Goal: Find specific page/section: Find specific page/section

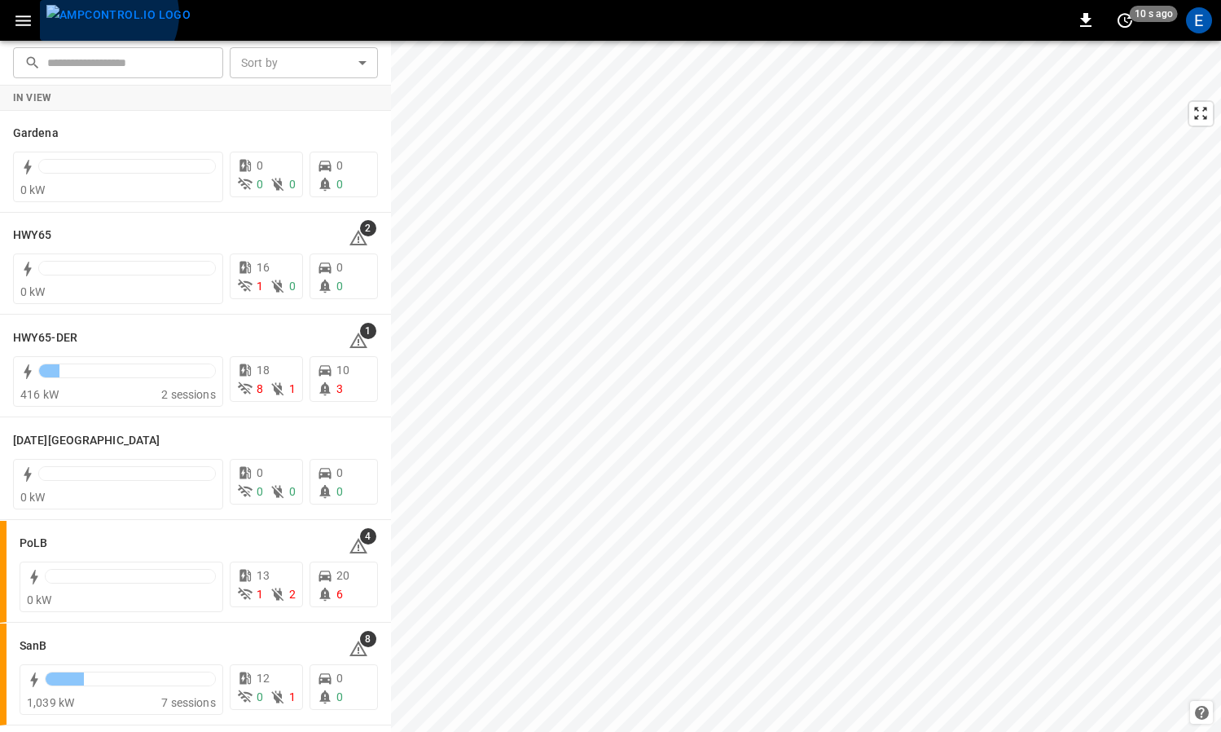
click at [107, 15] on img "menu" at bounding box center [118, 15] width 144 height 20
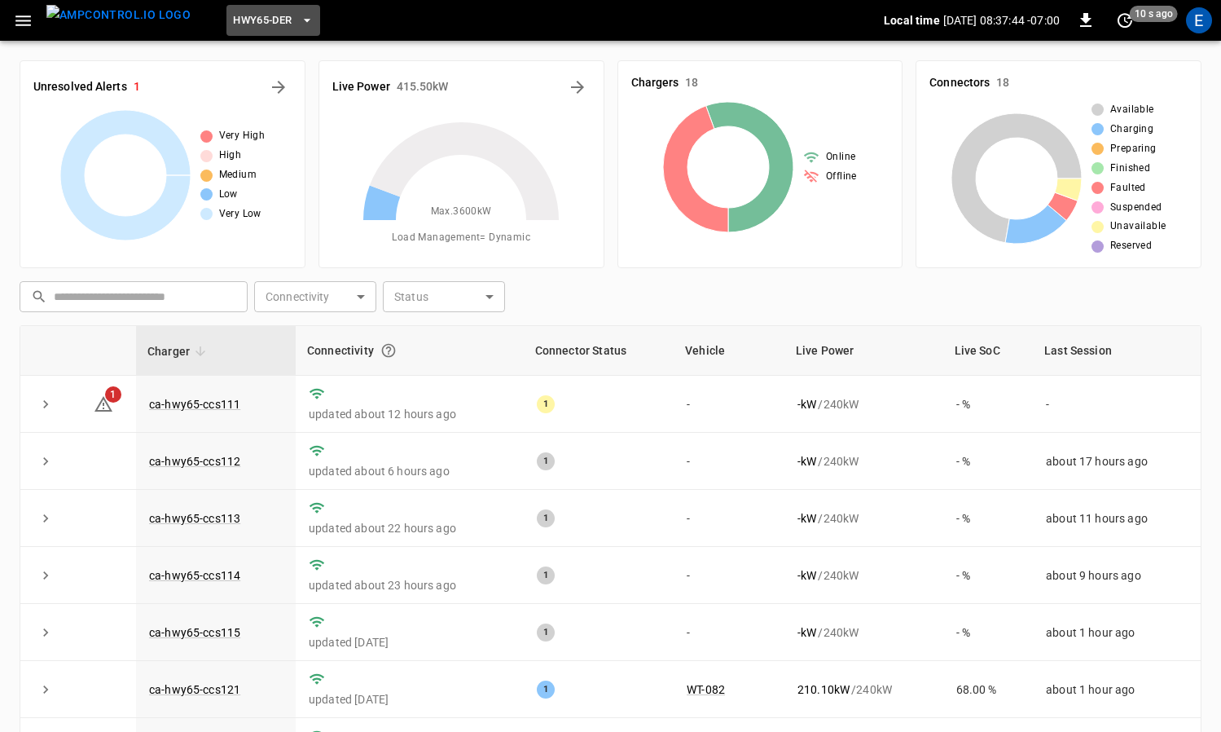
click at [240, 17] on span "HWY65-DER" at bounding box center [262, 20] width 59 height 19
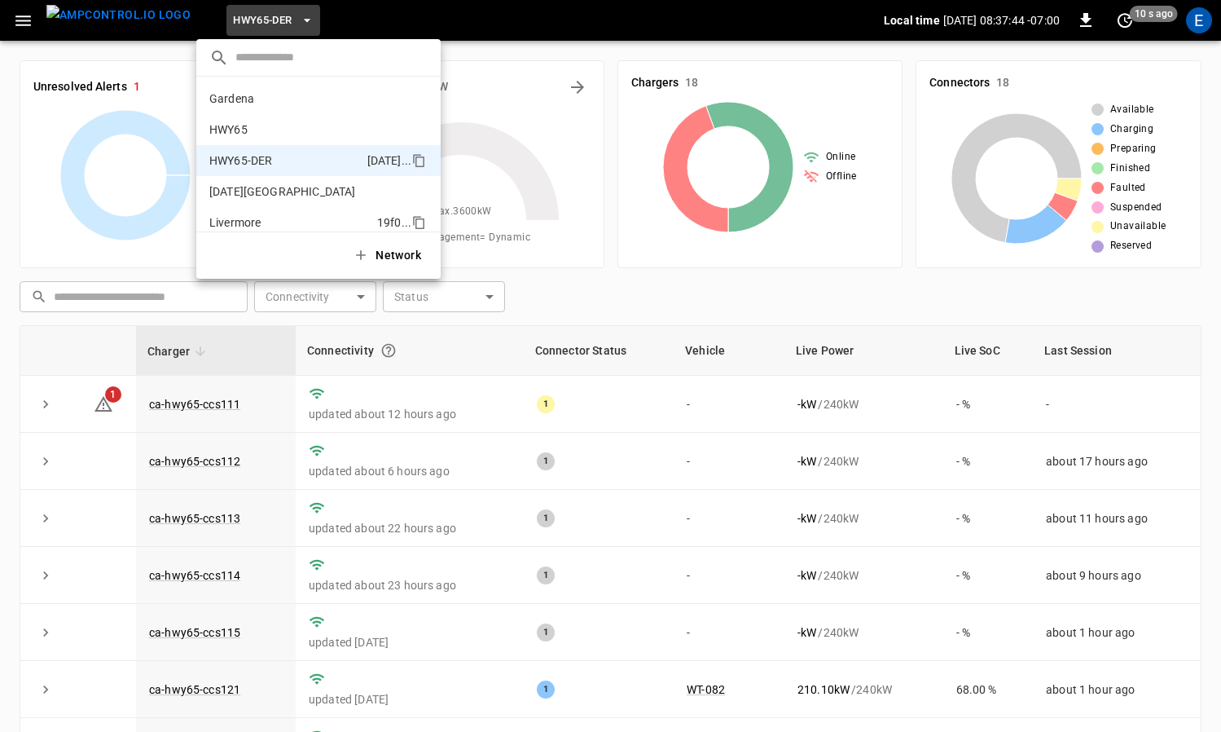
scroll to position [57, 0]
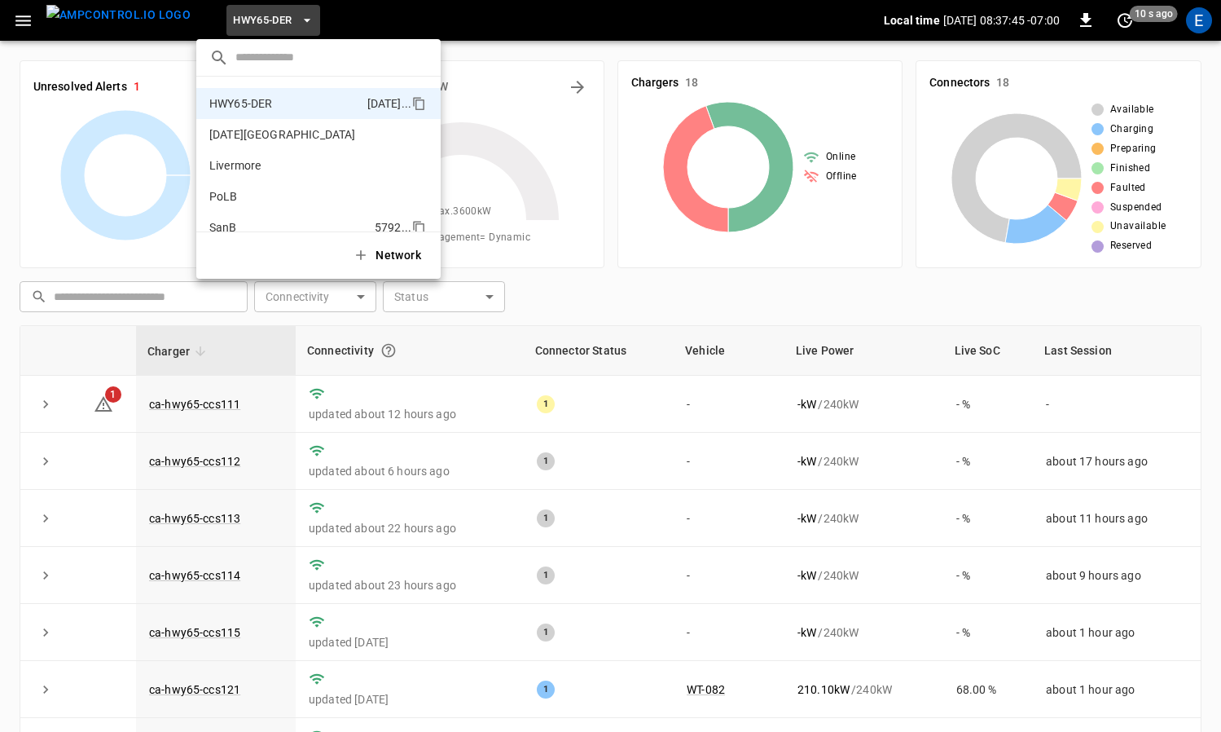
click at [300, 217] on li "SanB 5792 ..." at bounding box center [318, 227] width 244 height 31
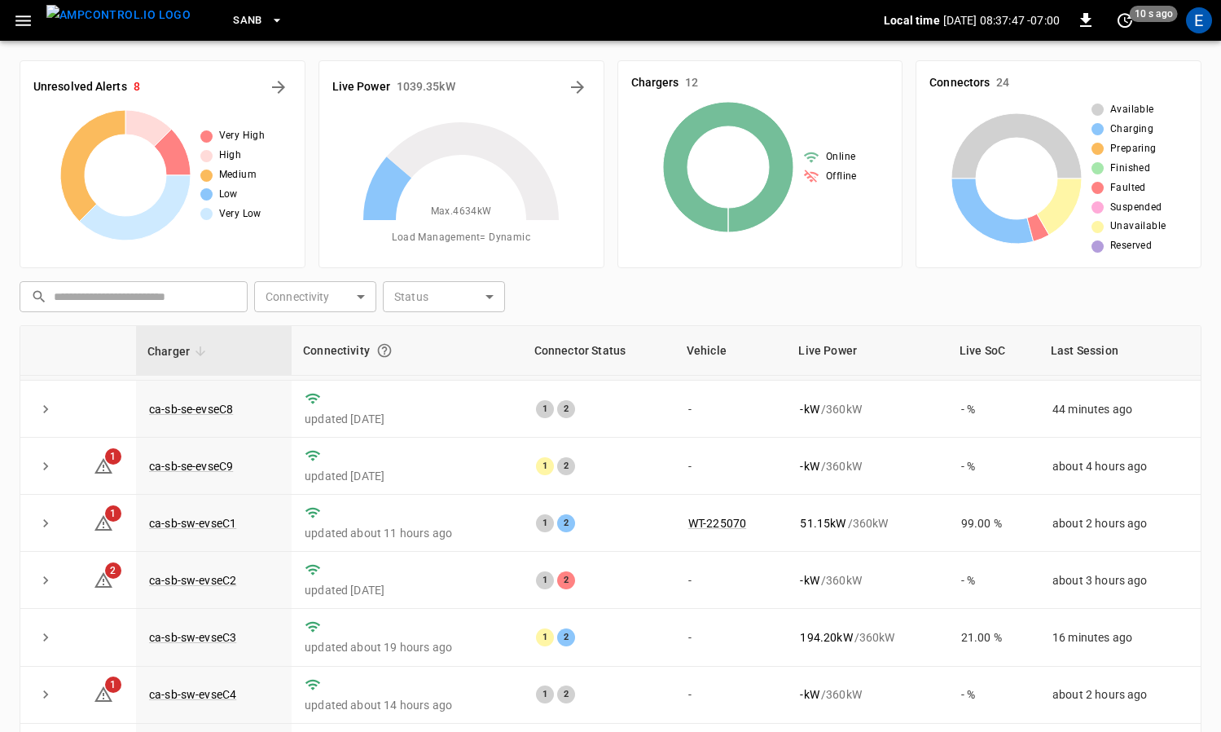
scroll to position [169, 0]
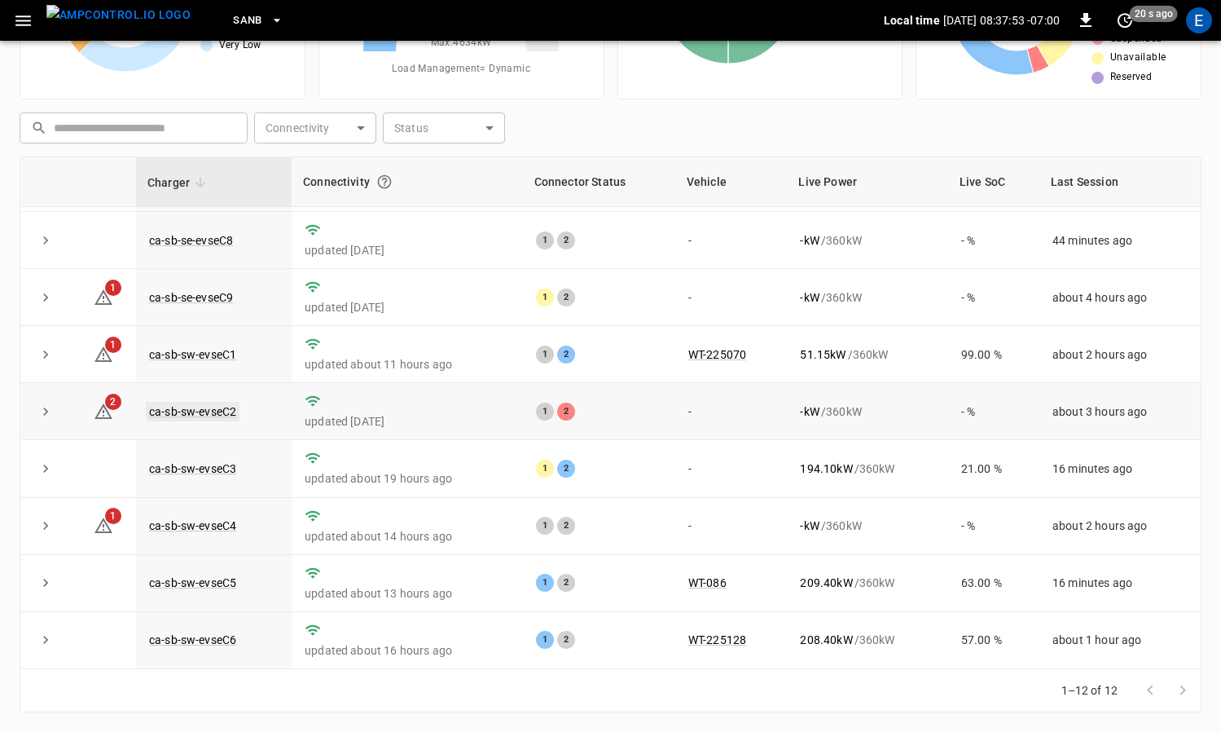
click at [200, 416] on link "ca-sb-sw-evseC2" at bounding box center [193, 412] width 94 height 20
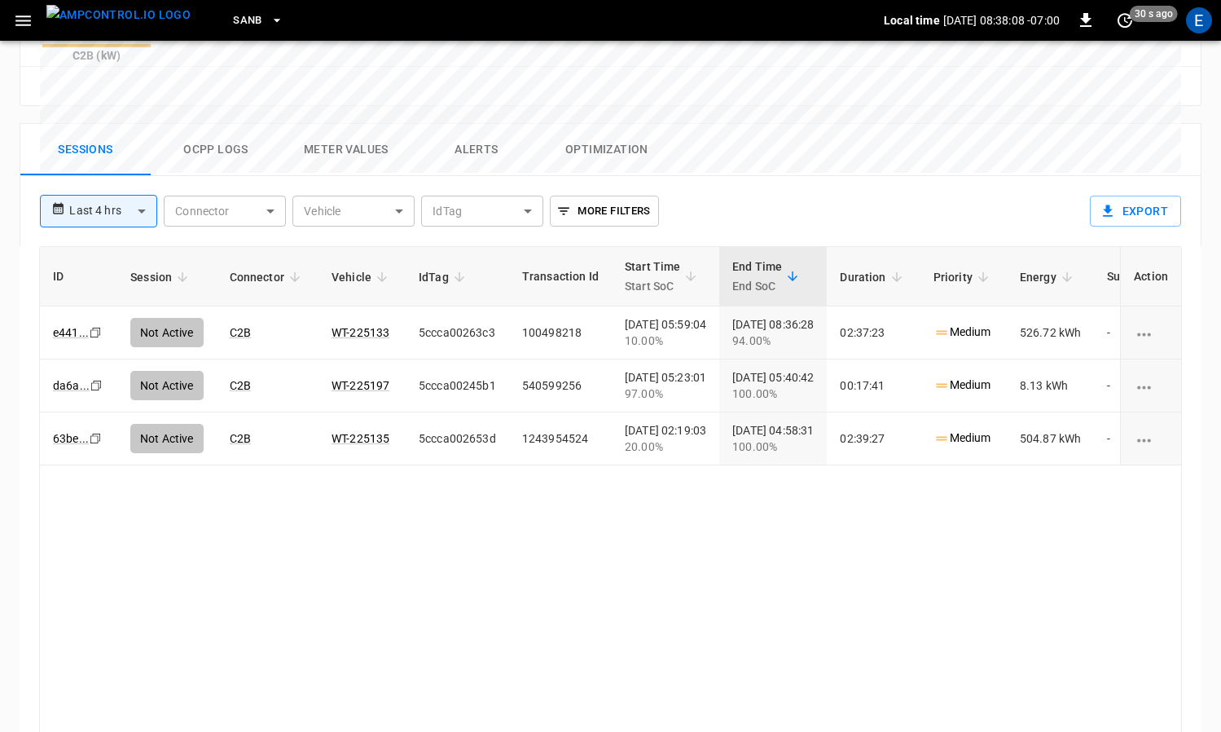
scroll to position [789, 0]
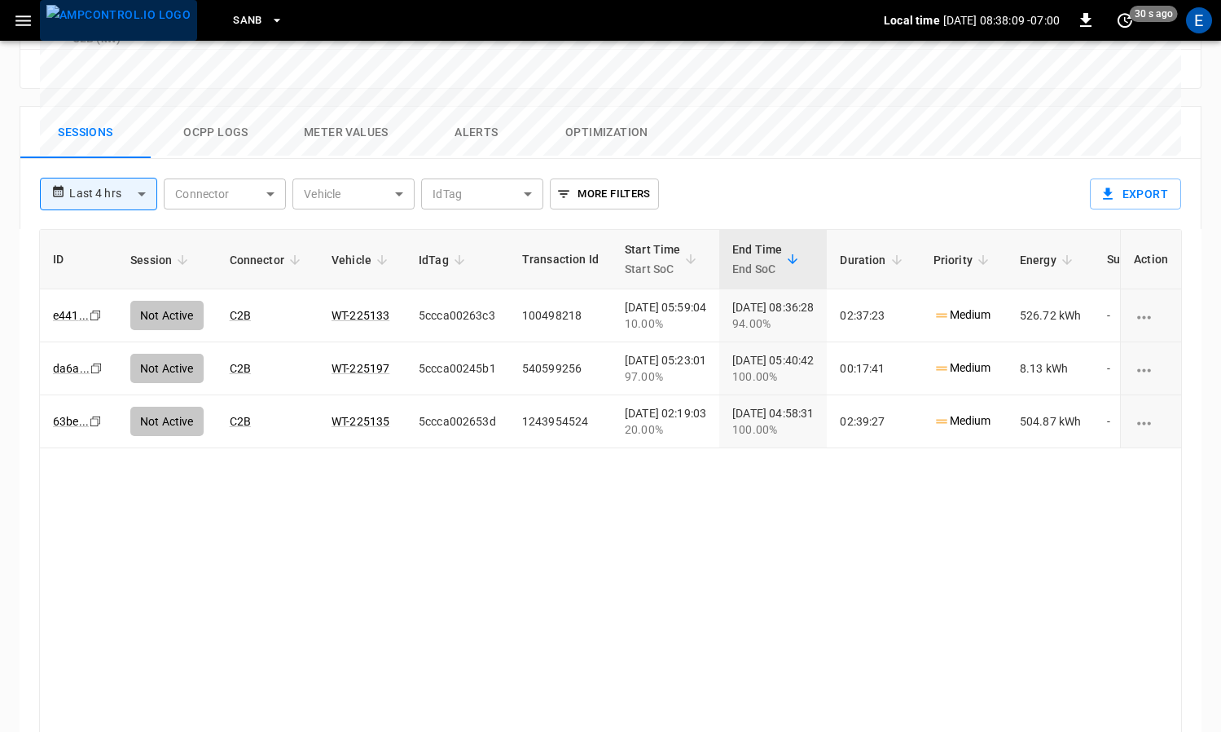
click at [155, 25] on img "menu" at bounding box center [118, 15] width 144 height 20
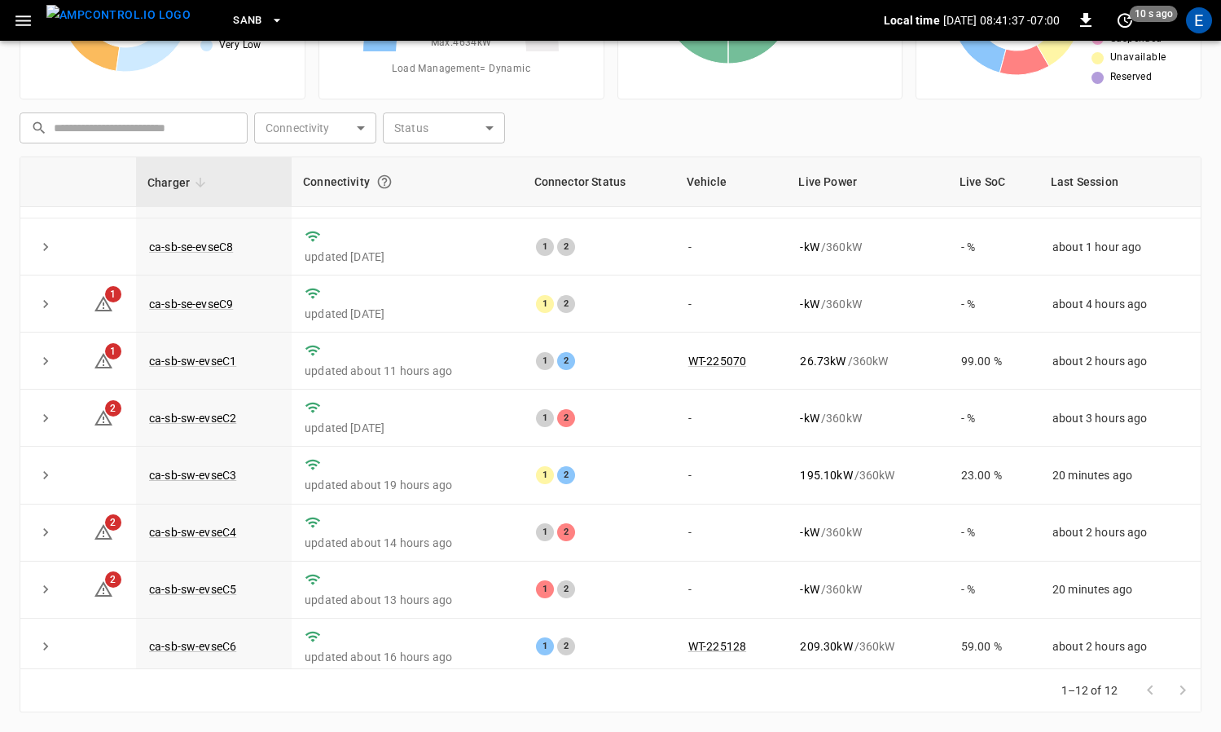
scroll to position [223, 0]
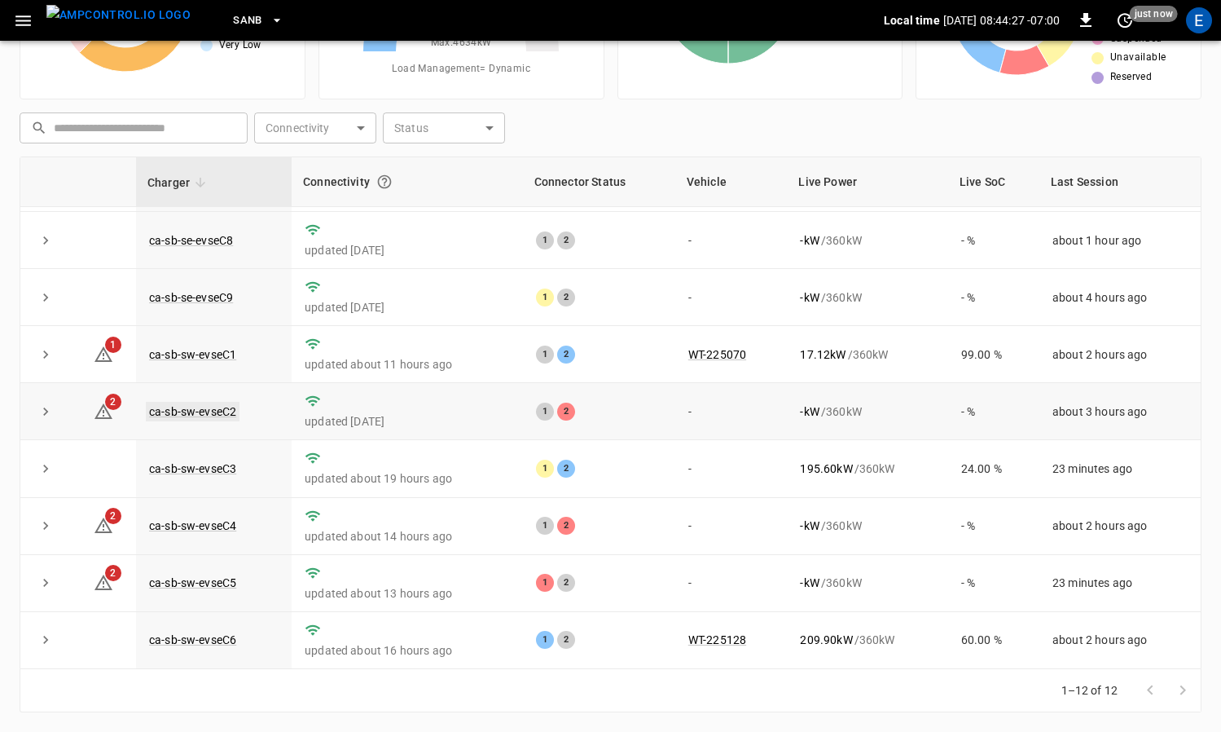
click at [209, 409] on link "ca-sb-sw-evseC2" at bounding box center [193, 412] width 94 height 20
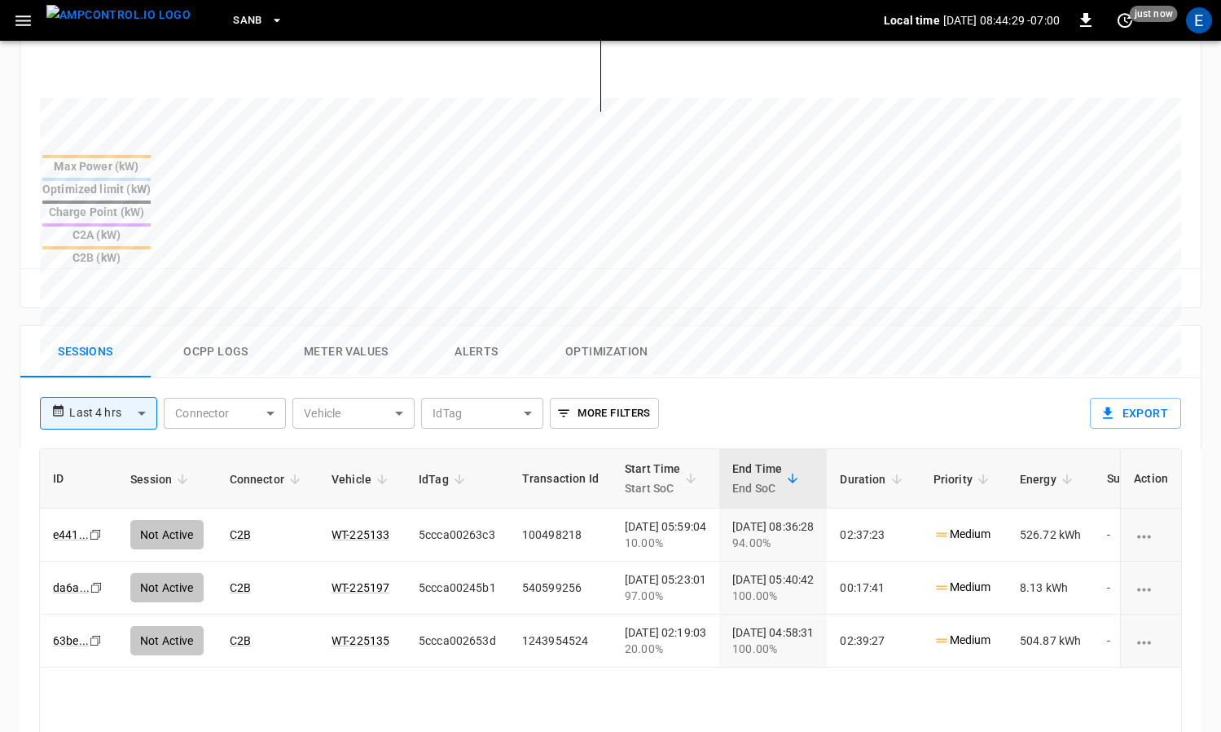
scroll to position [630, 0]
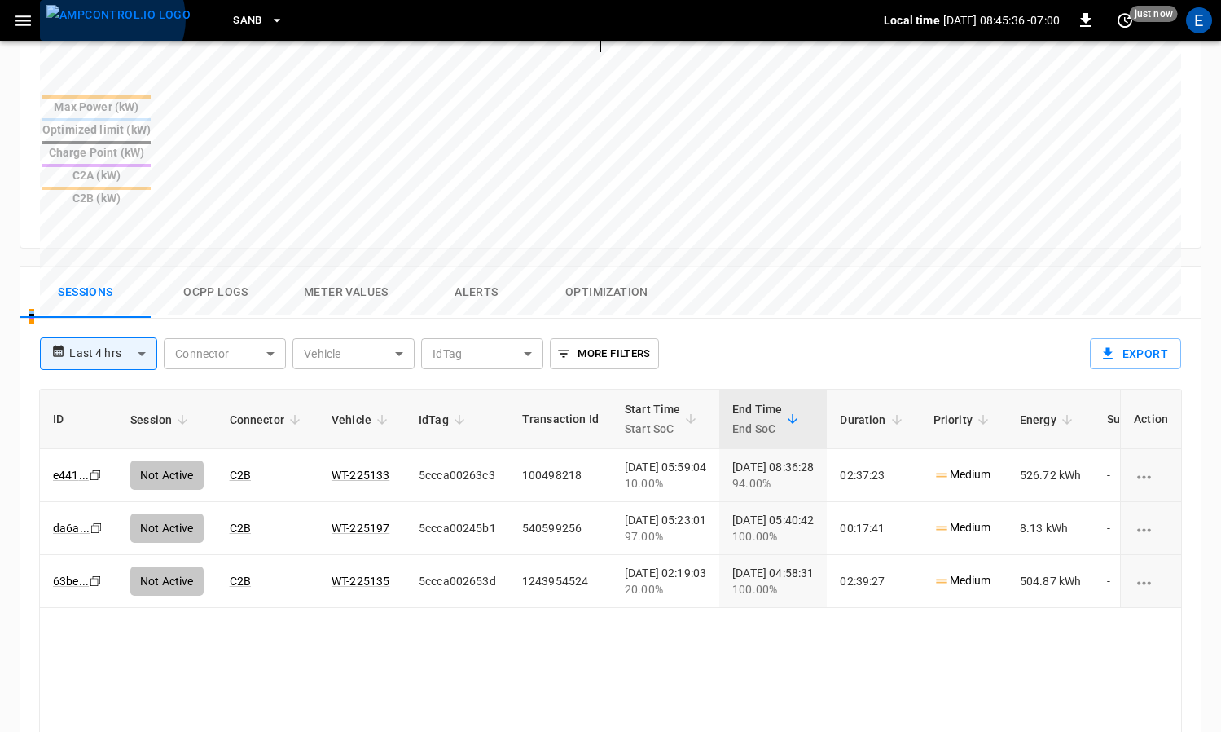
click at [111, 19] on img "menu" at bounding box center [118, 15] width 144 height 20
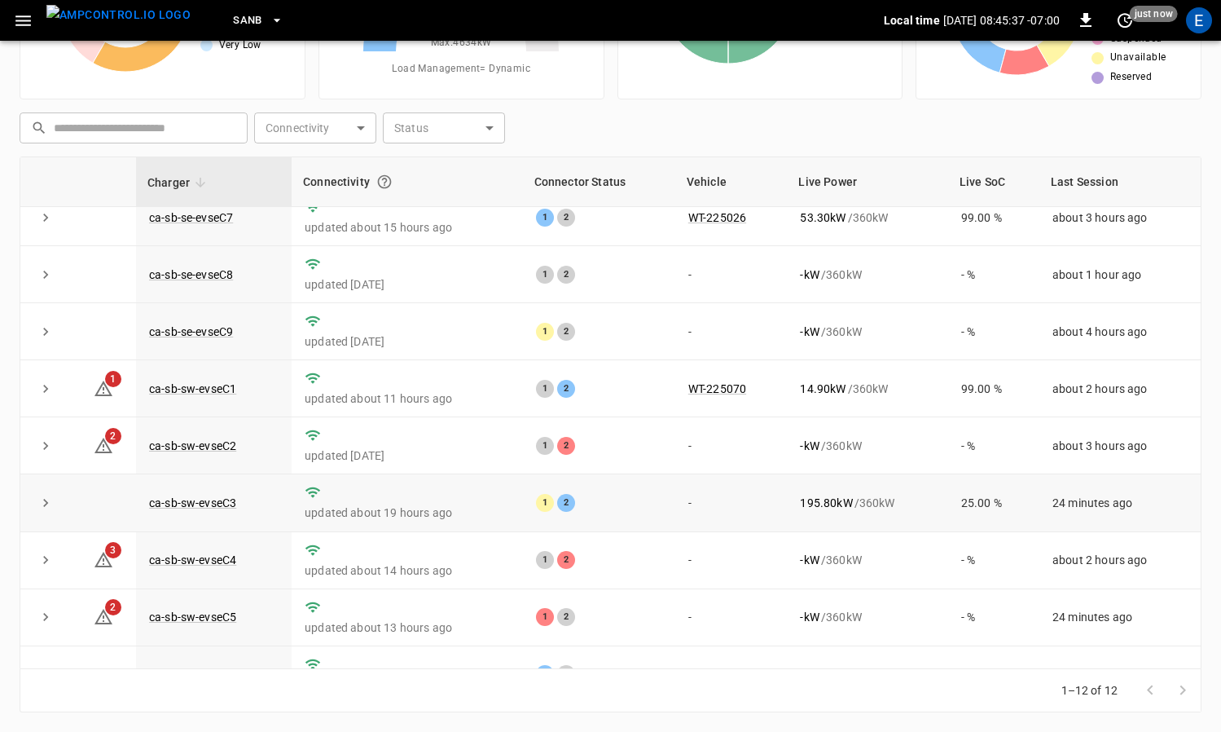
scroll to position [204, 0]
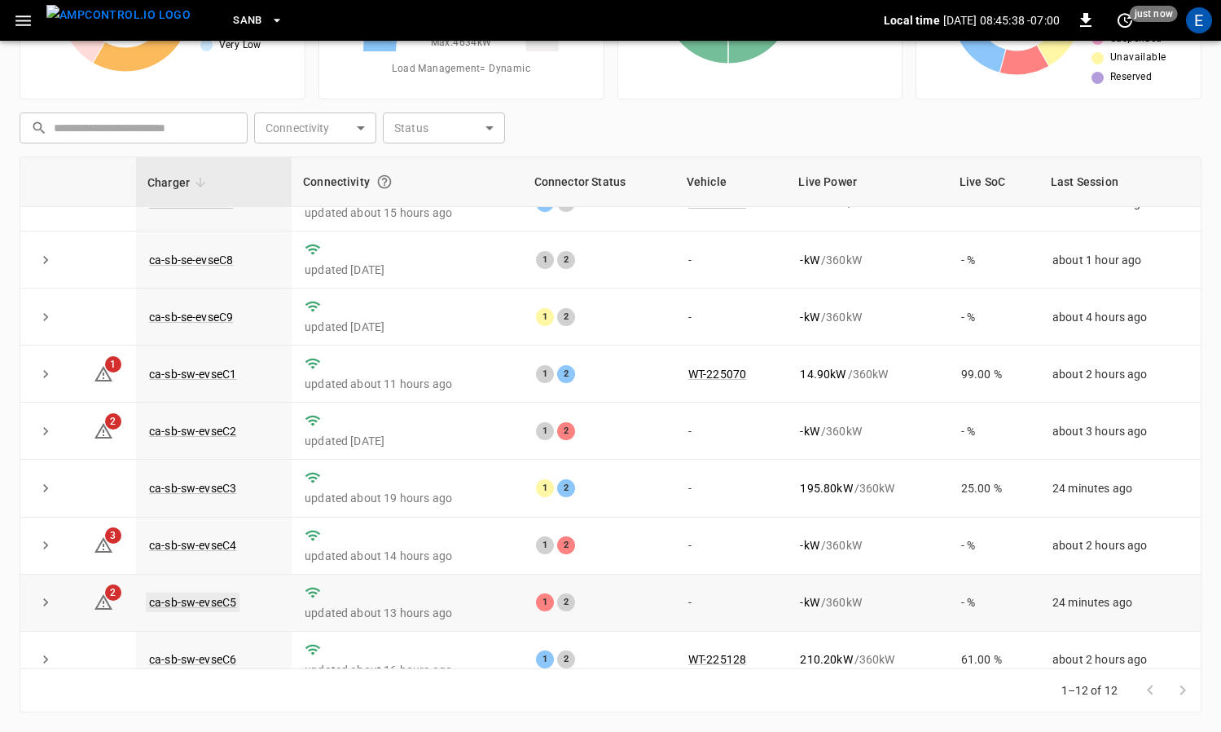
click at [211, 600] on link "ca-sb-sw-evseC5" at bounding box center [193, 602] width 94 height 20
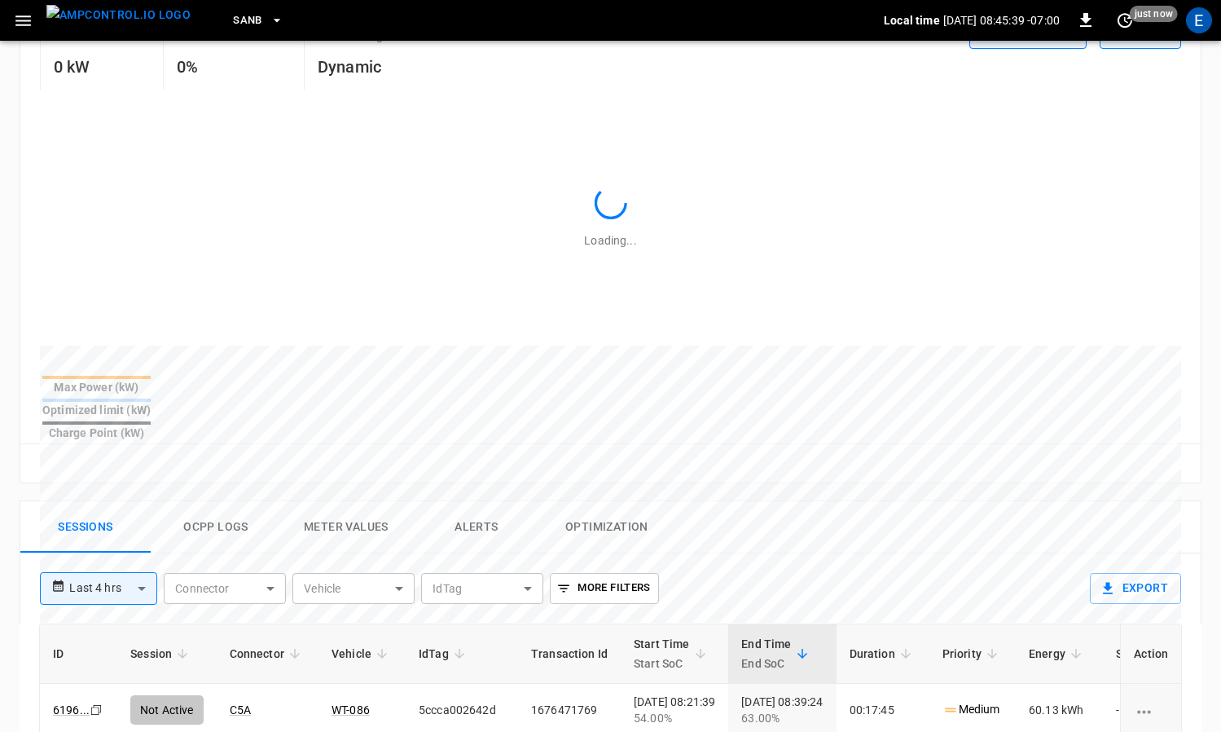
scroll to position [666, 0]
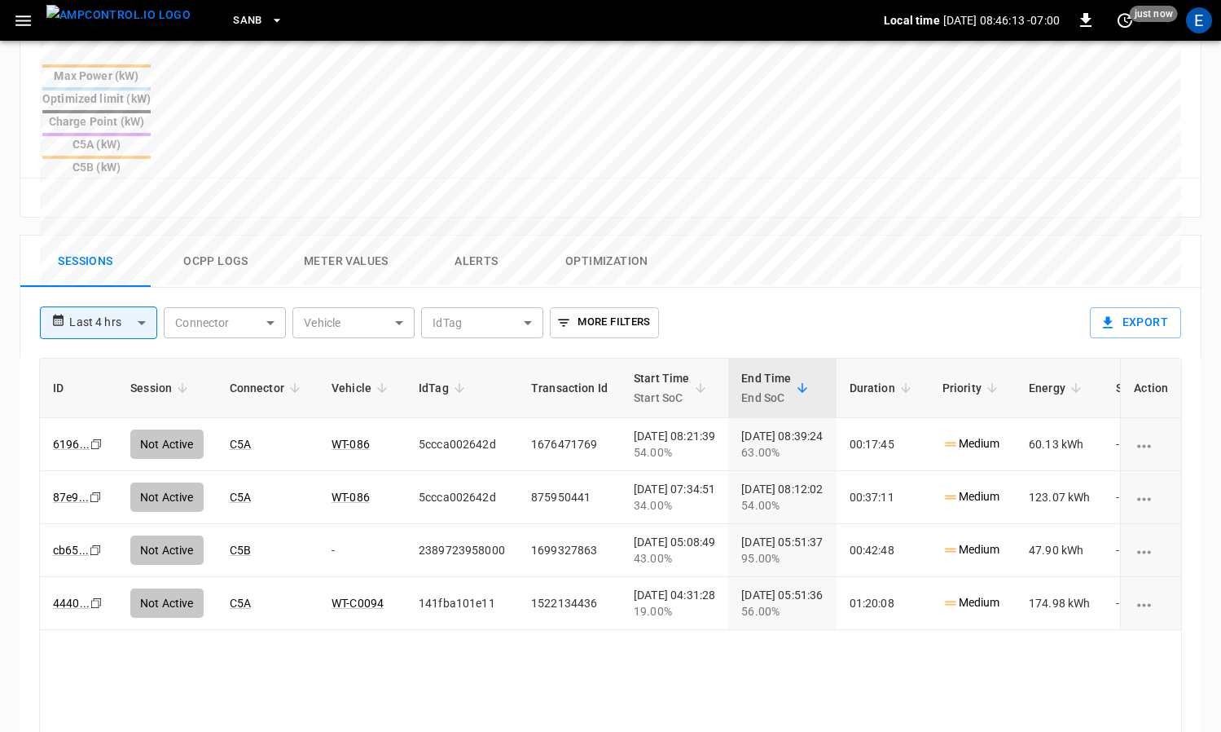
click at [125, 19] on img "menu" at bounding box center [118, 15] width 144 height 20
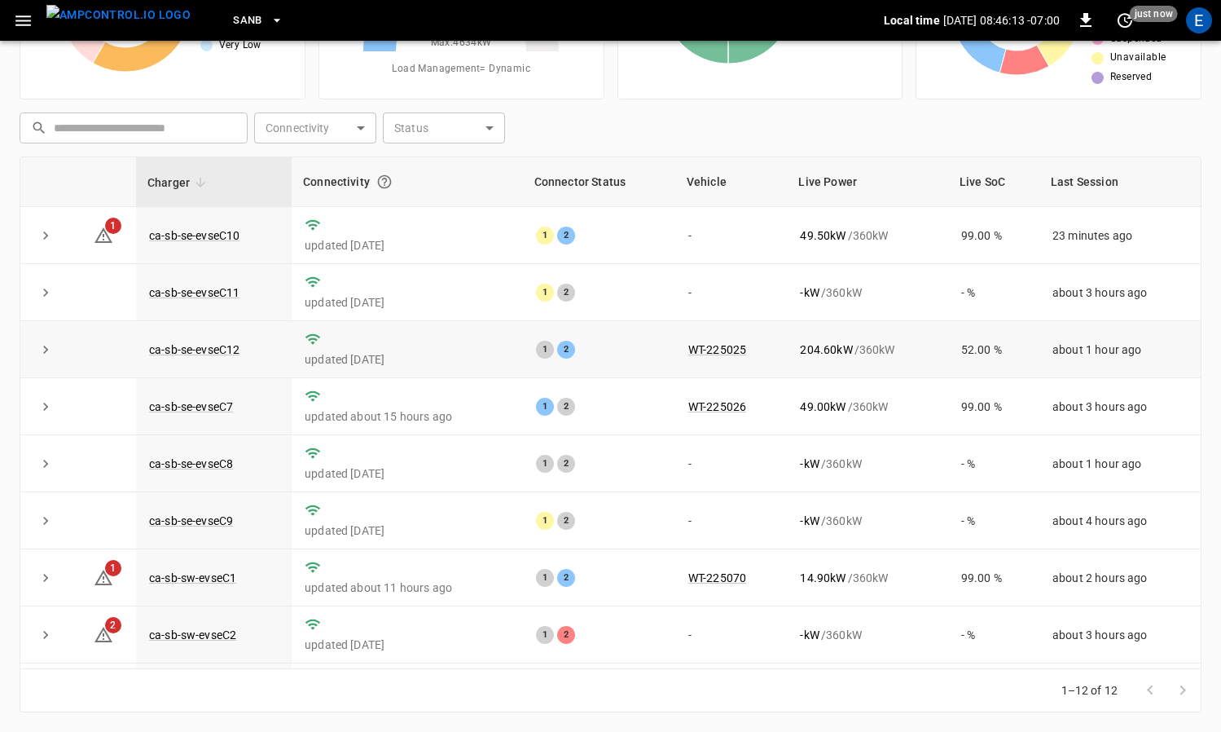
scroll to position [223, 0]
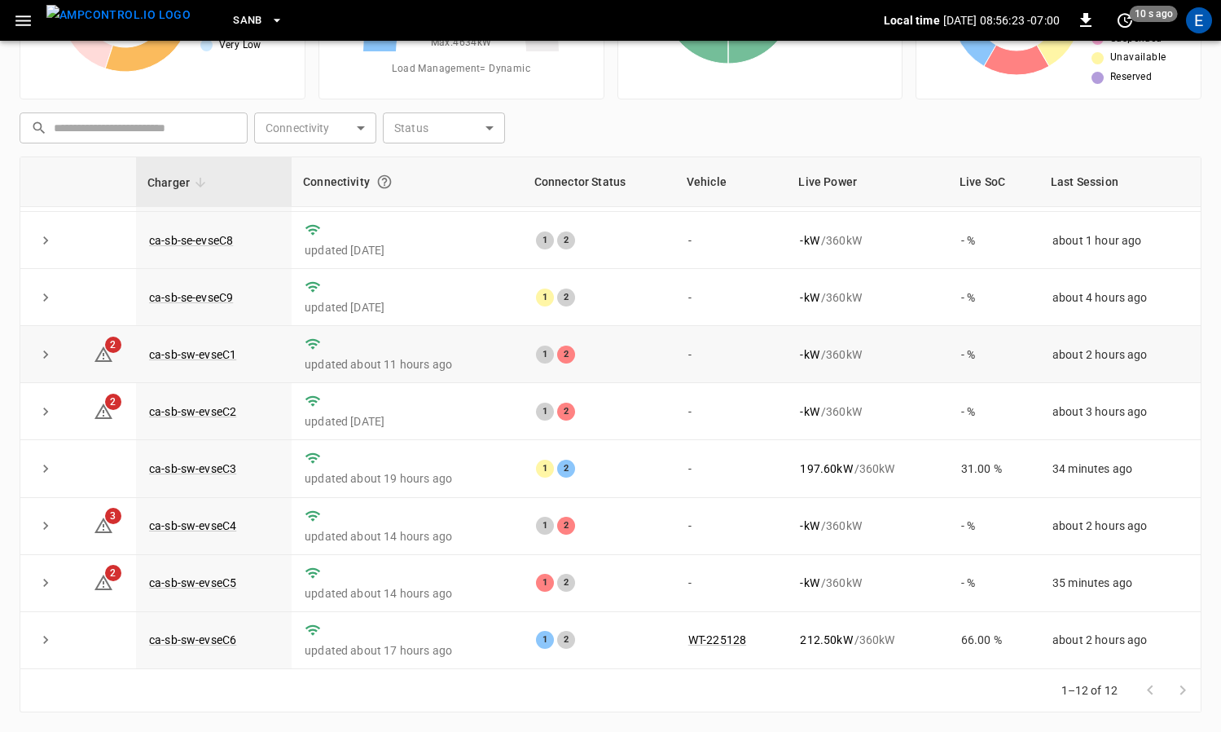
click at [196, 361] on td "ca-sb-sw-evseC1" at bounding box center [214, 354] width 156 height 57
click at [200, 354] on link "ca-sb-sw-evseC1" at bounding box center [193, 355] width 94 height 20
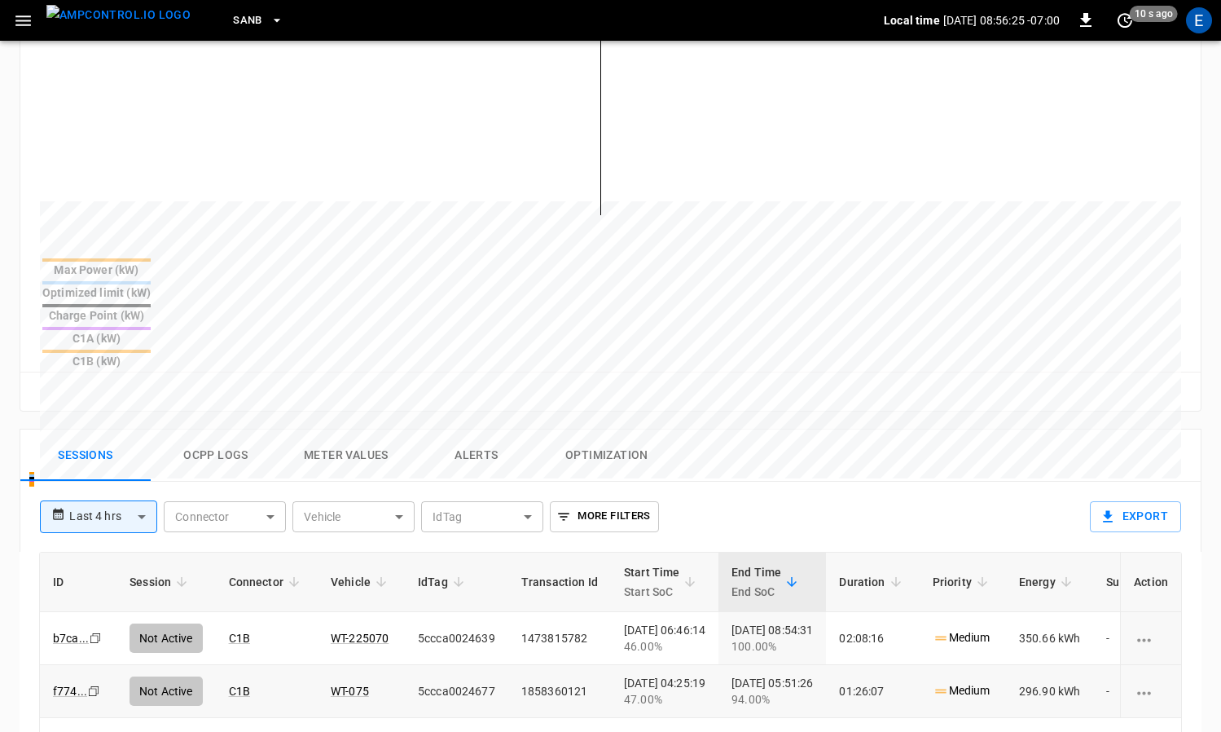
scroll to position [726, 0]
